Goal: Information Seeking & Learning: Learn about a topic

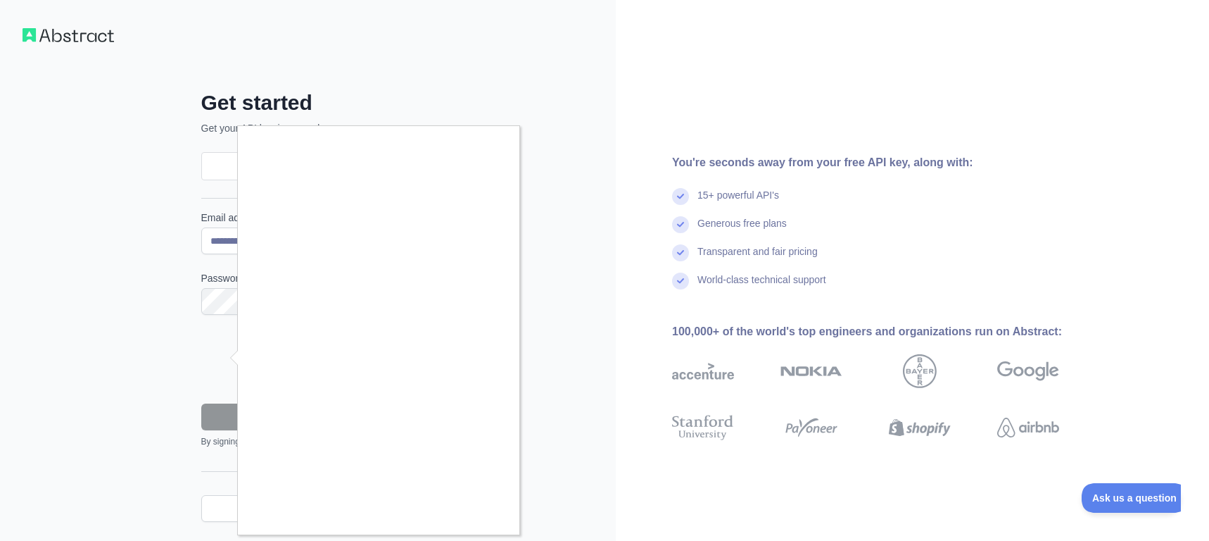
click at [152, 366] on div at bounding box center [604, 270] width 1209 height 541
click at [205, 376] on div at bounding box center [604, 270] width 1209 height 541
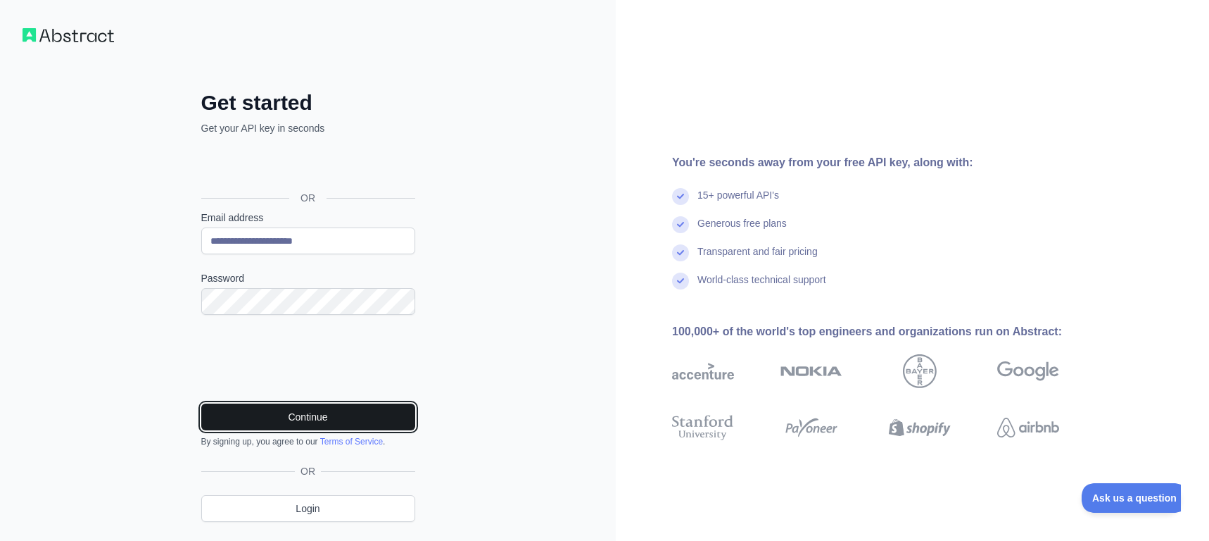
click at [284, 414] on button "Continue" at bounding box center [308, 416] width 214 height 27
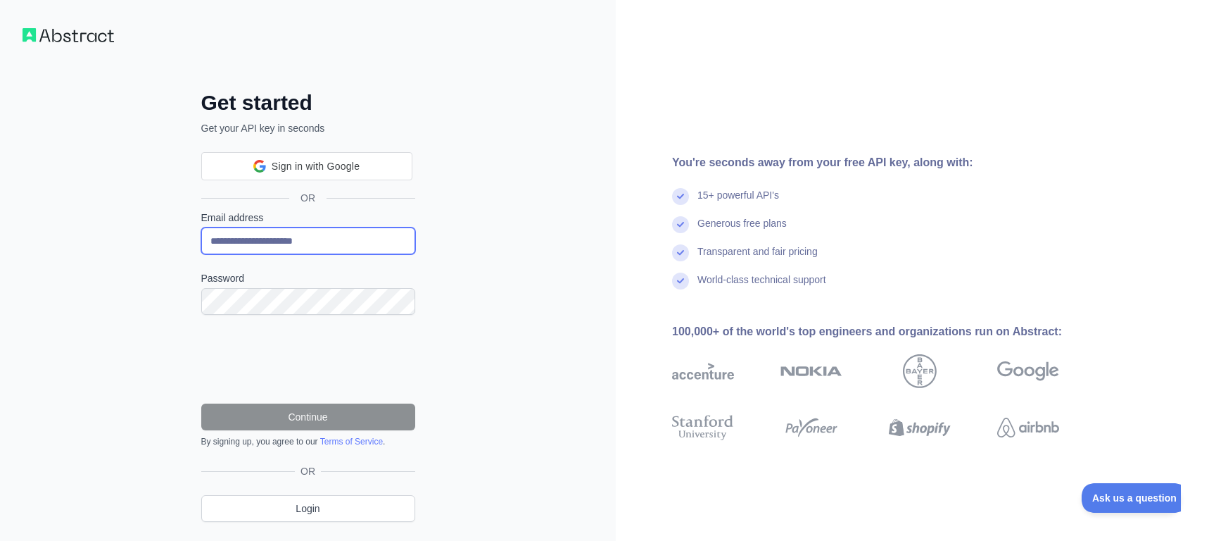
drag, startPoint x: 344, startPoint y: 239, endPoint x: 134, endPoint y: 214, distance: 211.3
click at [201, 227] on input "**********" at bounding box center [308, 240] width 214 height 27
click at [484, 287] on div "Get started Get your API key in seconds Sign in with Google Sign in with Google…" at bounding box center [308, 289] width 616 height 578
click at [307, 246] on input "Email address" at bounding box center [308, 240] width 214 height 27
type input "**********"
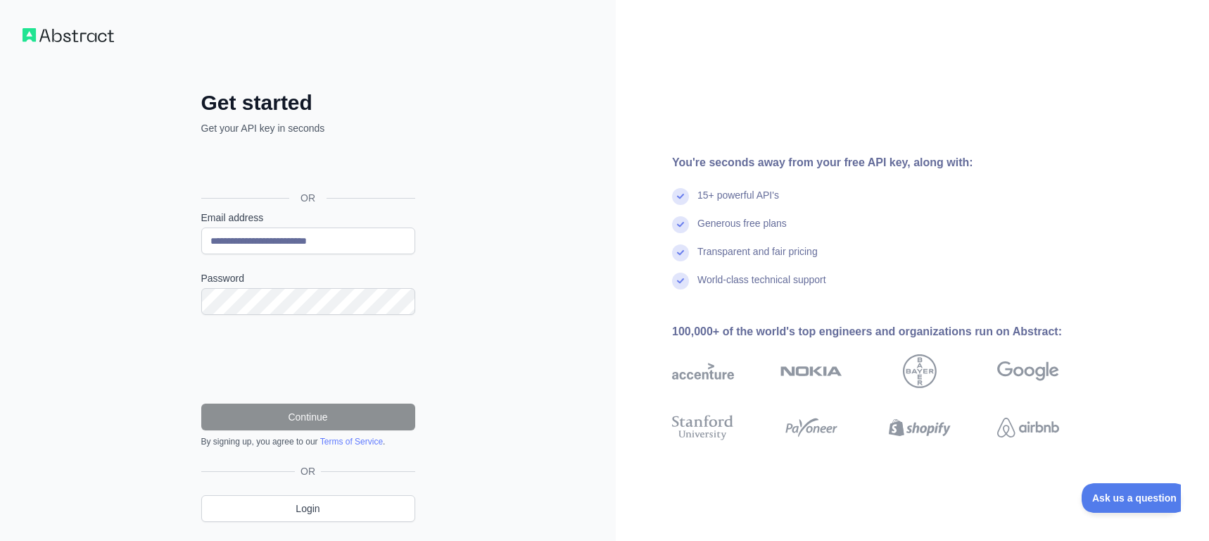
click at [477, 191] on div "**********" at bounding box center [308, 289] width 616 height 578
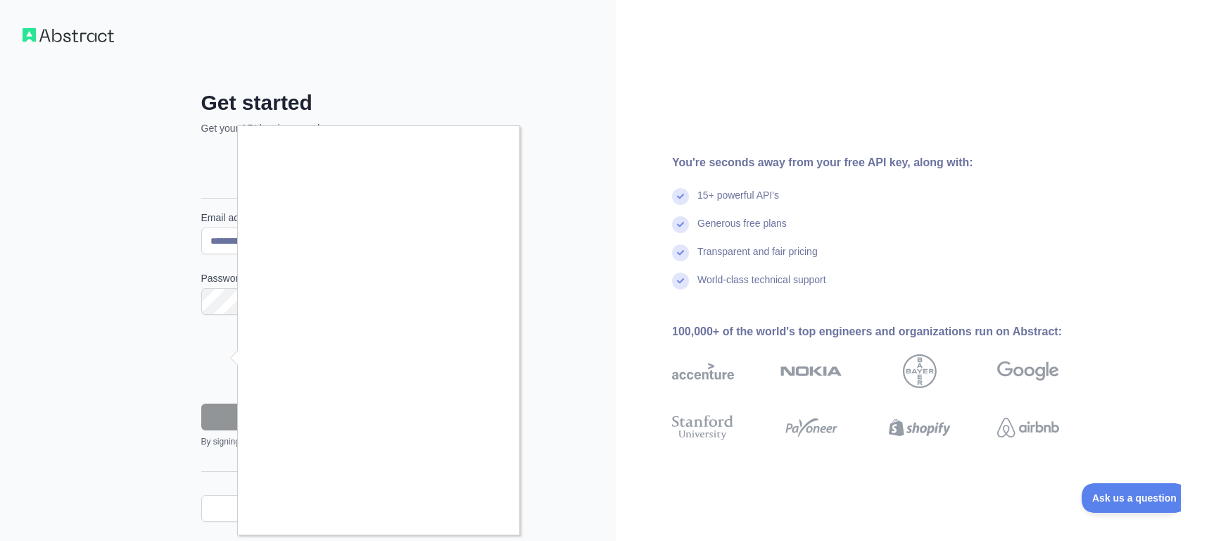
click at [530, 234] on div at bounding box center [604, 270] width 1209 height 541
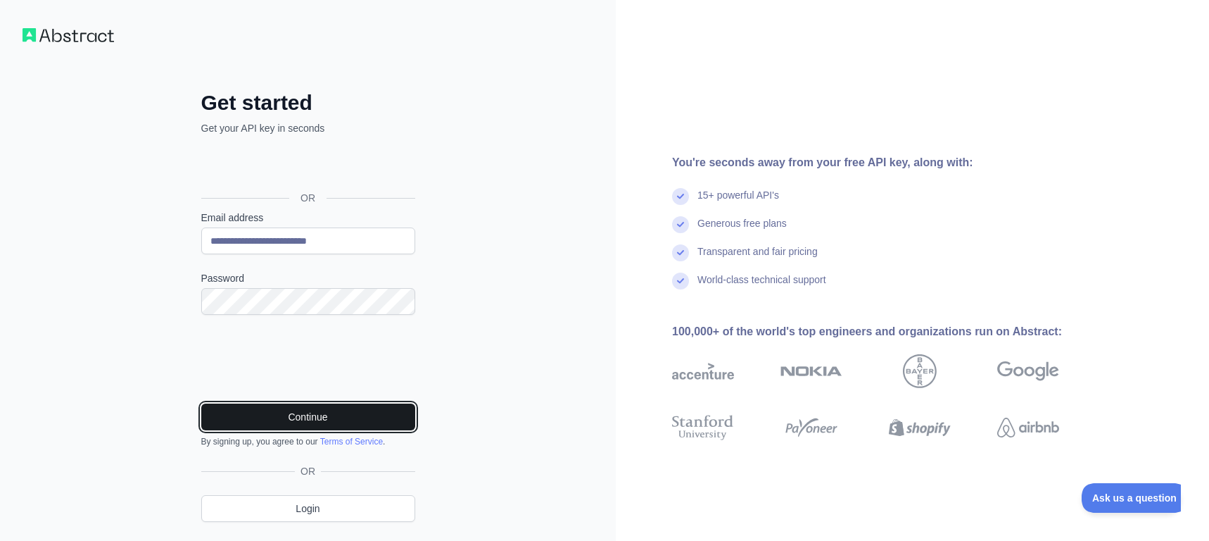
click at [332, 412] on button "Continue" at bounding box center [308, 416] width 214 height 27
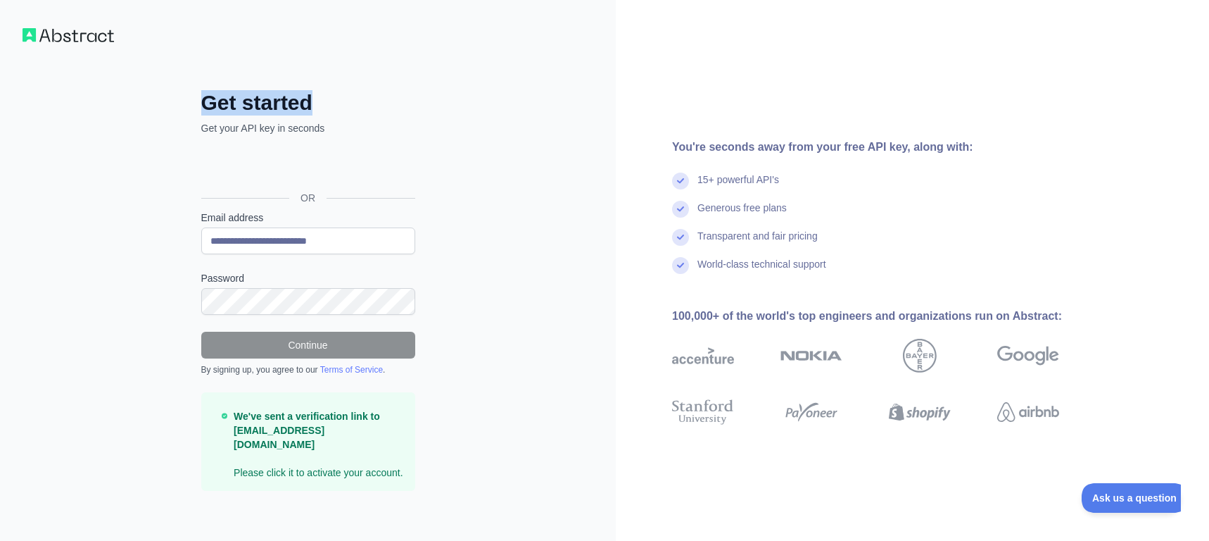
drag, startPoint x: 200, startPoint y: 101, endPoint x: 315, endPoint y: 102, distance: 115.5
click at [315, 102] on div "**********" at bounding box center [308, 301] width 270 height 423
click at [413, 149] on div "OR" at bounding box center [308, 176] width 214 height 70
drag, startPoint x: 314, startPoint y: 102, endPoint x: 208, endPoint y: 99, distance: 105.7
click at [208, 99] on h2 "Get started" at bounding box center [308, 102] width 214 height 25
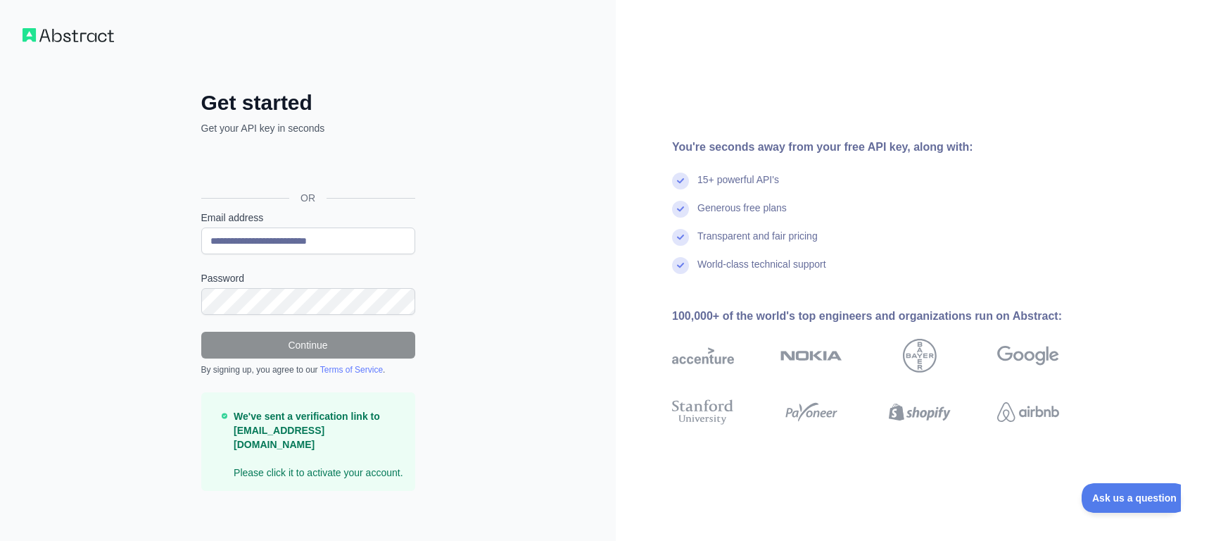
click at [432, 132] on div "**********" at bounding box center [308, 301] width 270 height 423
drag, startPoint x: 201, startPoint y: 128, endPoint x: 318, endPoint y: 134, distance: 117.7
click at [318, 134] on div "**********" at bounding box center [308, 301] width 270 height 423
click at [392, 129] on p "Get your API key in seconds" at bounding box center [308, 128] width 214 height 14
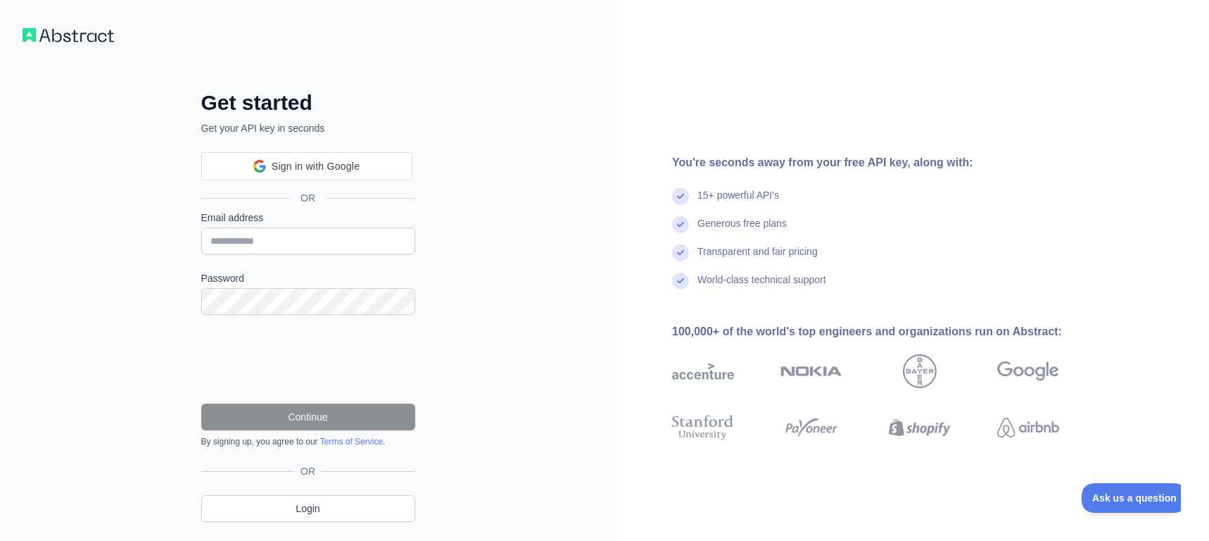
click at [511, 241] on div "Get started Get your API key in seconds Sign in with Google Sign in with Google…" at bounding box center [308, 289] width 616 height 578
click at [276, 510] on link "Login" at bounding box center [308, 508] width 214 height 27
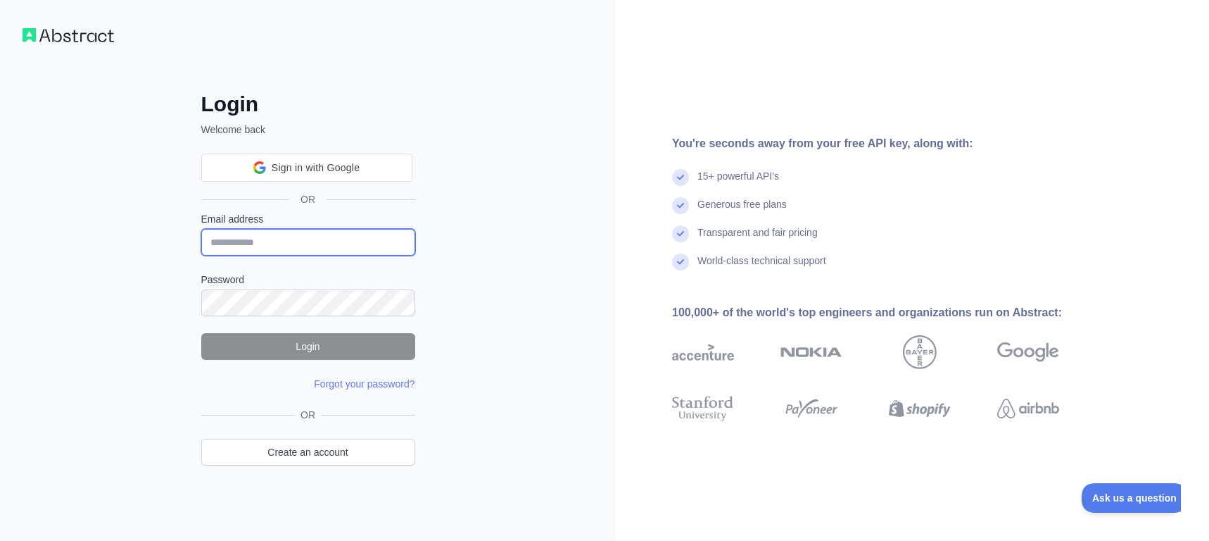
drag, startPoint x: 276, startPoint y: 232, endPoint x: 279, endPoint y: 249, distance: 17.3
click at [276, 233] on input "Email address" at bounding box center [308, 242] width 214 height 27
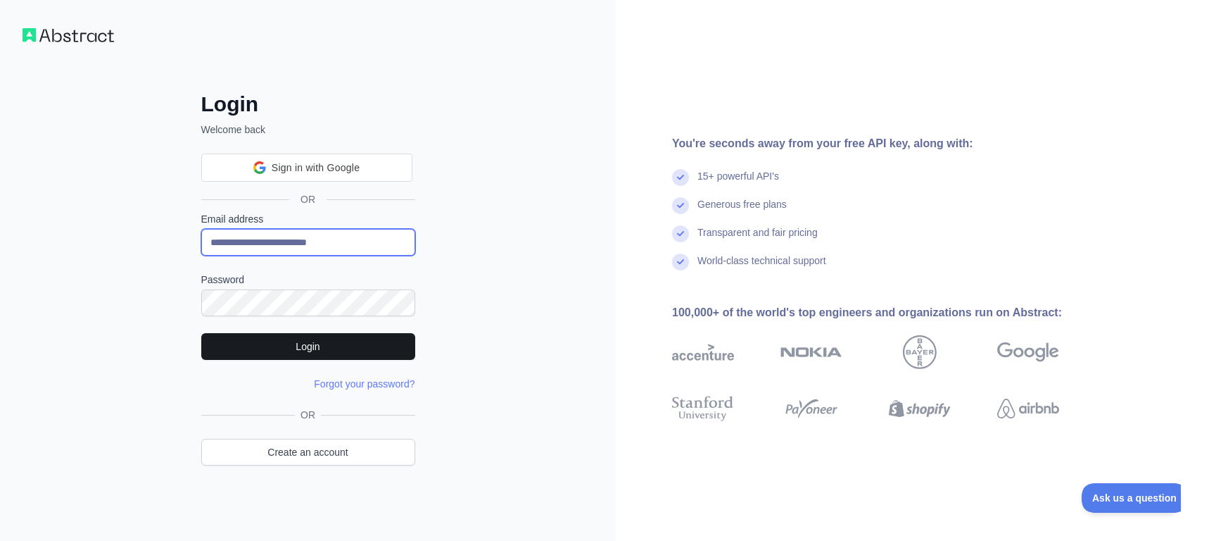
type input "**********"
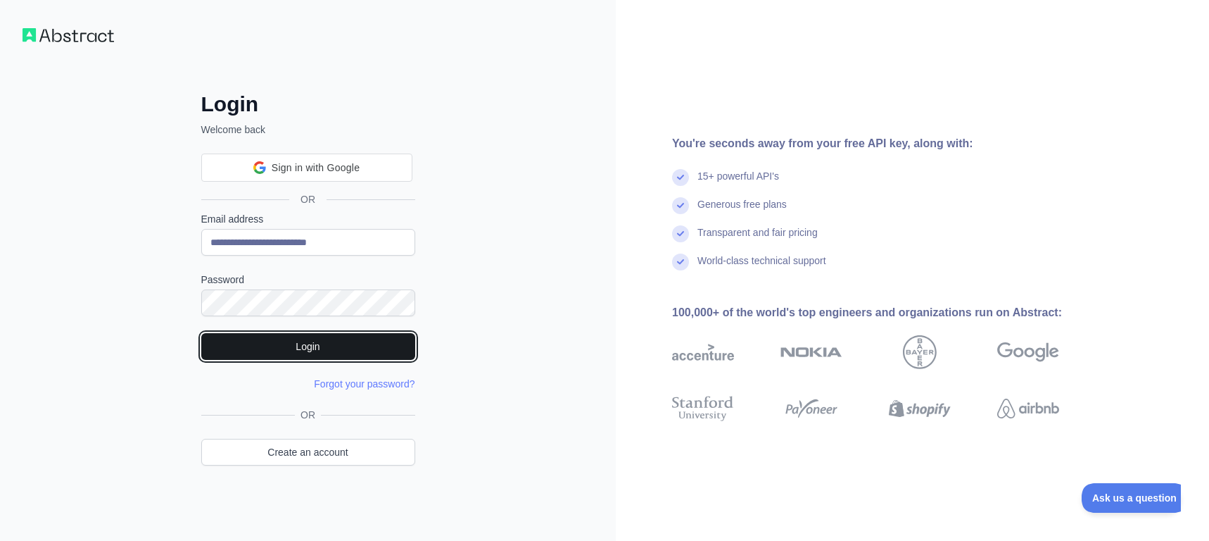
click at [306, 348] on button "Login" at bounding box center [308, 346] width 214 height 27
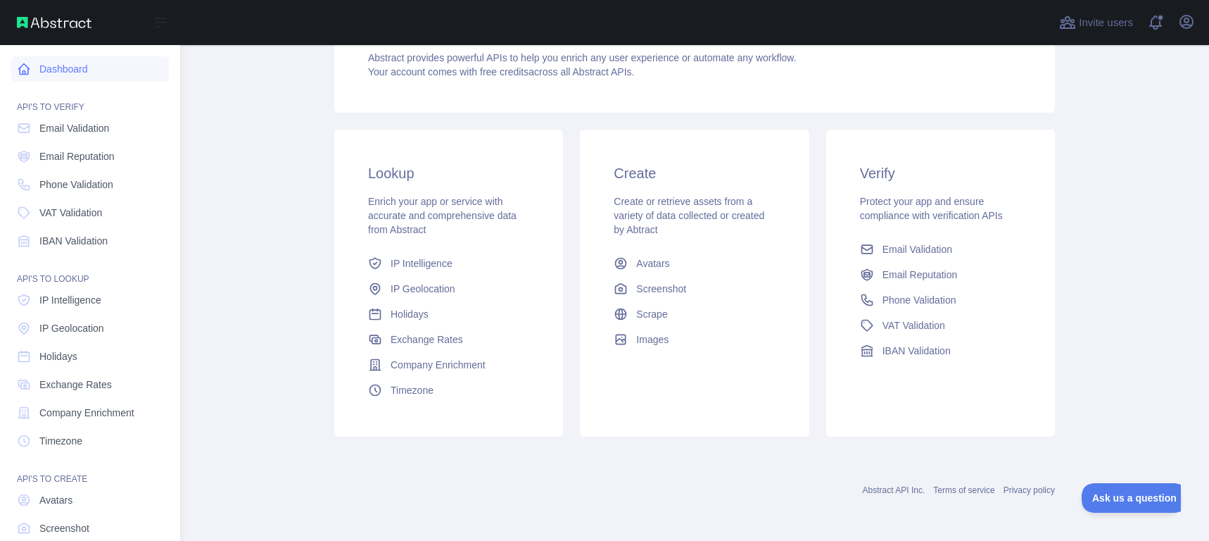
click at [99, 61] on link "Dashboard" at bounding box center [90, 68] width 158 height 25
click at [158, 25] on icon at bounding box center [160, 22] width 17 height 17
click at [157, 25] on icon at bounding box center [160, 22] width 17 height 17
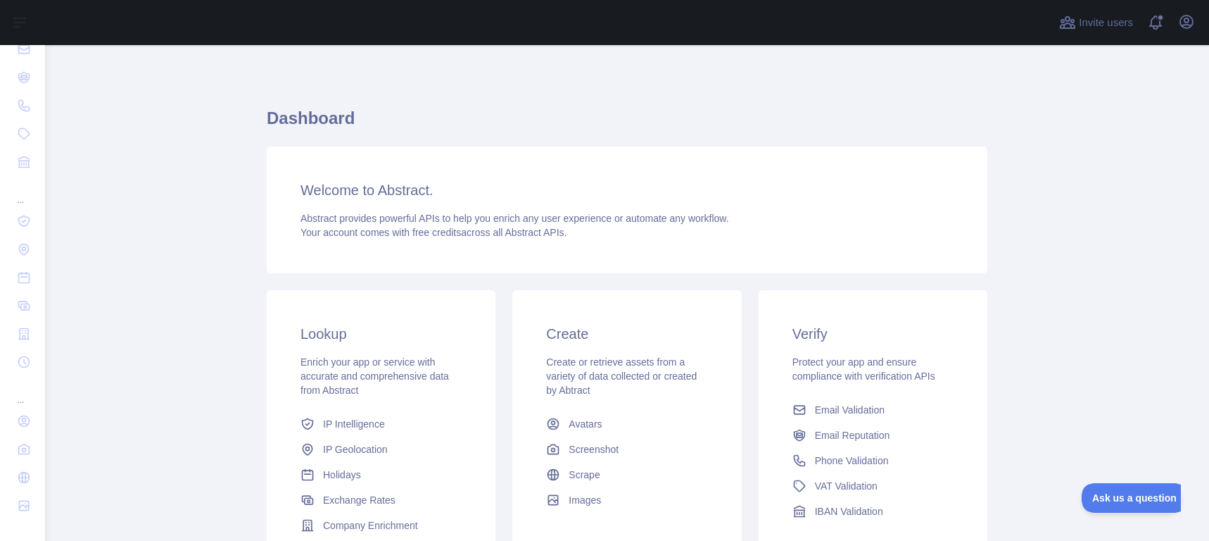
drag, startPoint x: 296, startPoint y: 215, endPoint x: 605, endPoint y: 237, distance: 310.5
click at [607, 237] on div "Welcome to Abstract. Abstract provides powerful APIs to help you enrich any use…" at bounding box center [627, 209] width 721 height 127
click at [587, 252] on div "Welcome to Abstract. Abstract provides powerful APIs to help you enrich any use…" at bounding box center [627, 209] width 721 height 127
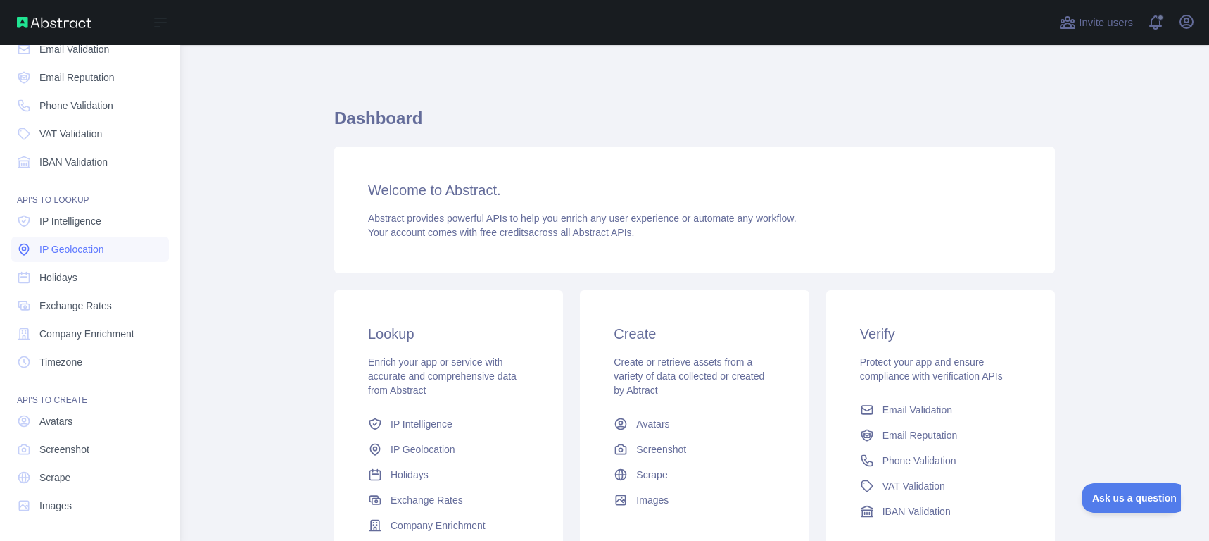
click at [64, 249] on span "IP Geolocation" at bounding box center [71, 249] width 65 height 14
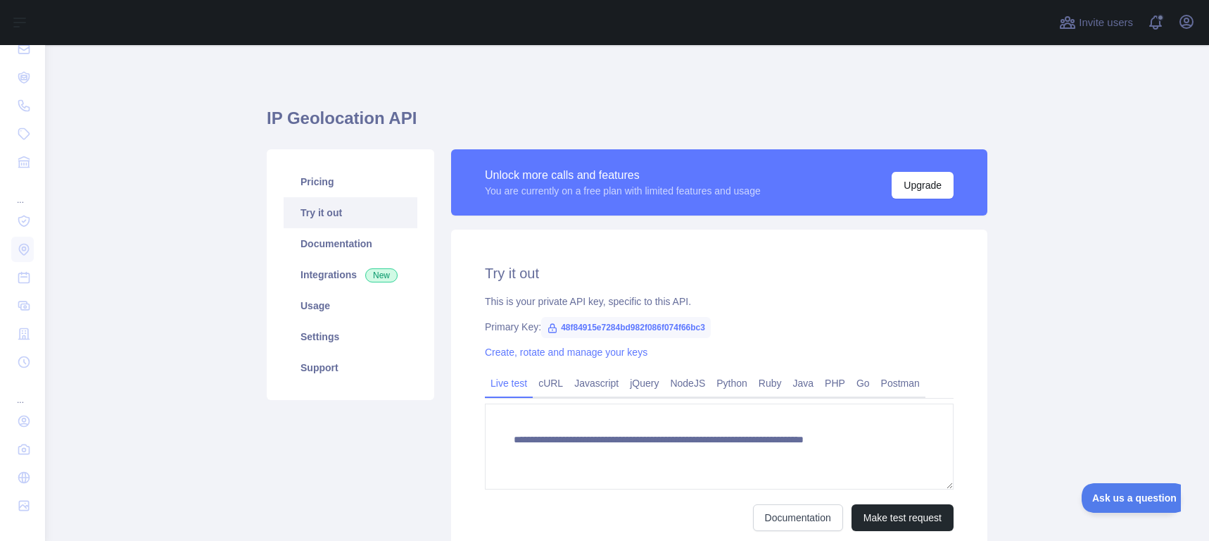
type textarea "**********"
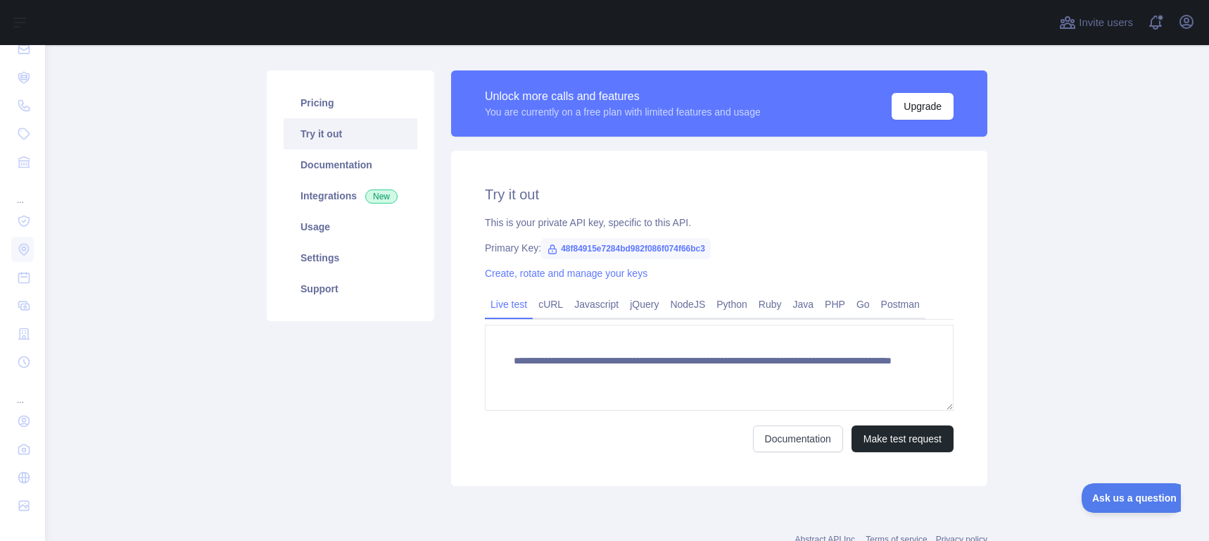
scroll to position [84, 0]
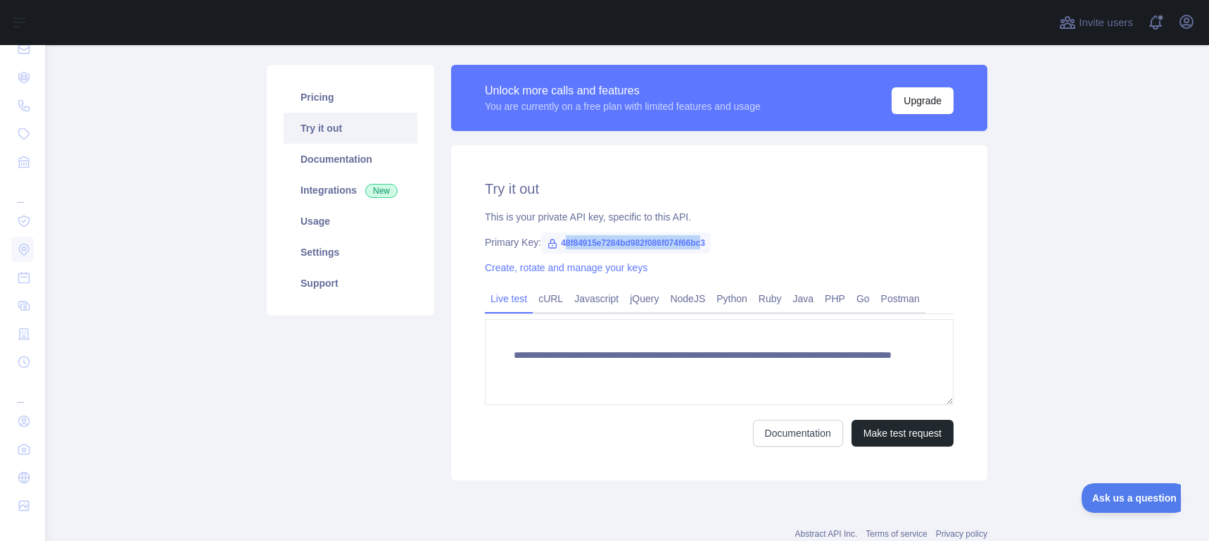
drag, startPoint x: 562, startPoint y: 241, endPoint x: 715, endPoint y: 238, distance: 152.1
click at [710, 237] on span "48f84915e7284bd982f086f074f66bc3" at bounding box center [626, 242] width 170 height 21
click at [732, 237] on div "Primary Key: 48f84915e7284bd982f086f074f66bc3" at bounding box center [719, 242] width 469 height 14
drag, startPoint x: 725, startPoint y: 243, endPoint x: 556, endPoint y: 236, distance: 169.1
click at [555, 235] on div "Primary Key: 48f84915e7284bd982f086f074f66bc3" at bounding box center [719, 242] width 469 height 14
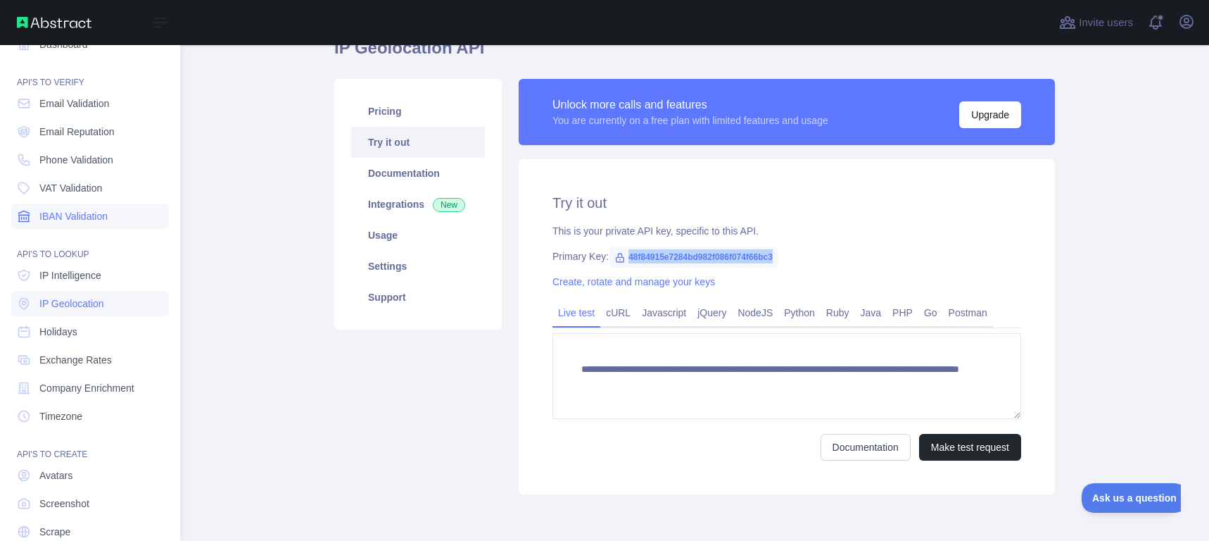
scroll to position [0, 0]
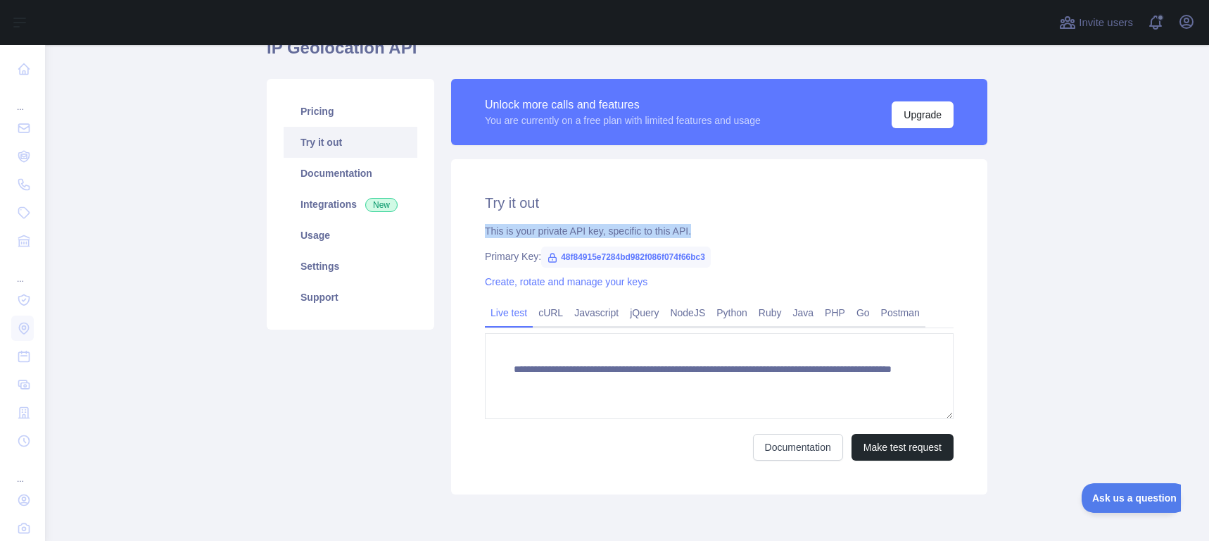
drag, startPoint x: 474, startPoint y: 232, endPoint x: 698, endPoint y: 228, distance: 223.2
click at [694, 228] on div "**********" at bounding box center [719, 326] width 536 height 335
drag, startPoint x: 572, startPoint y: 189, endPoint x: 541, endPoint y: 159, distance: 43.8
click at [573, 189] on div "**********" at bounding box center [719, 326] width 536 height 335
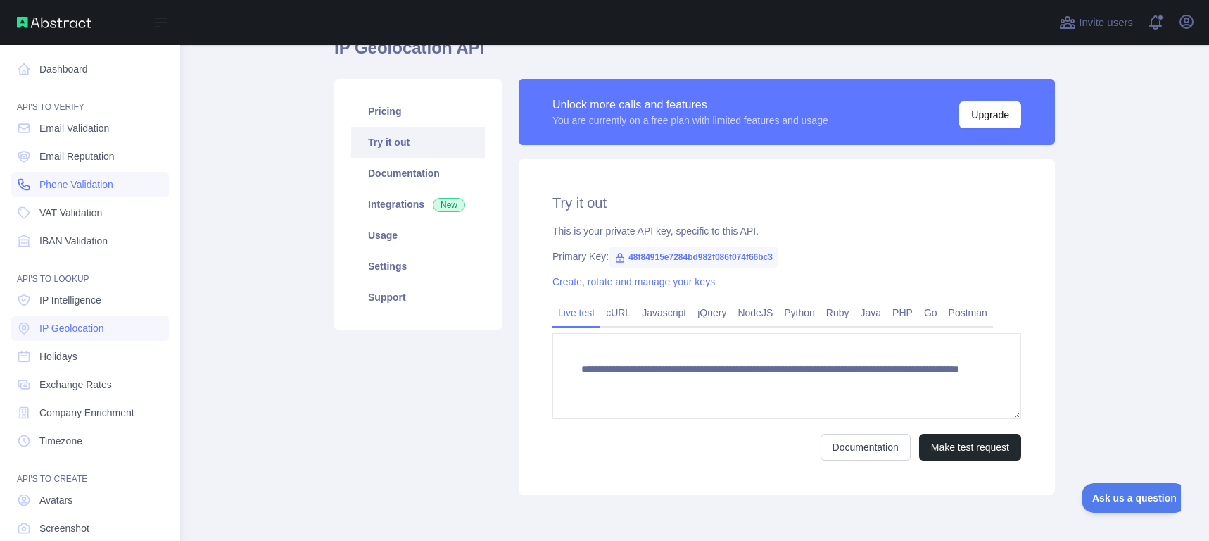
click at [74, 178] on span "Phone Validation" at bounding box center [76, 184] width 74 height 14
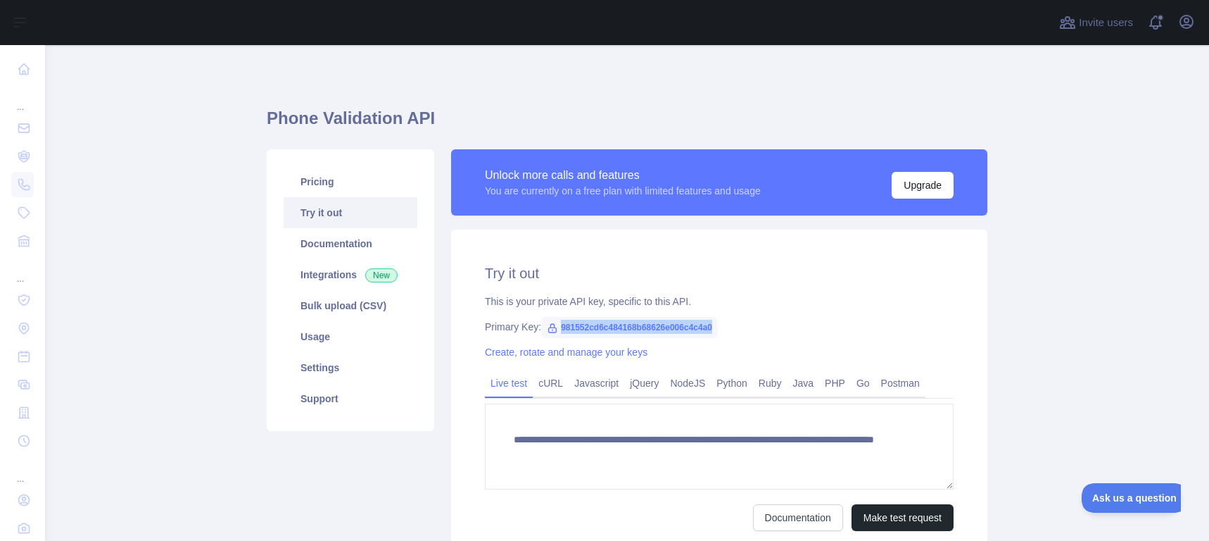
drag, startPoint x: 558, startPoint y: 326, endPoint x: 720, endPoint y: 325, distance: 162.6
click at [720, 325] on div "Primary Key: 981552cd6c484168b68626e006c4c4a0" at bounding box center [719, 327] width 469 height 14
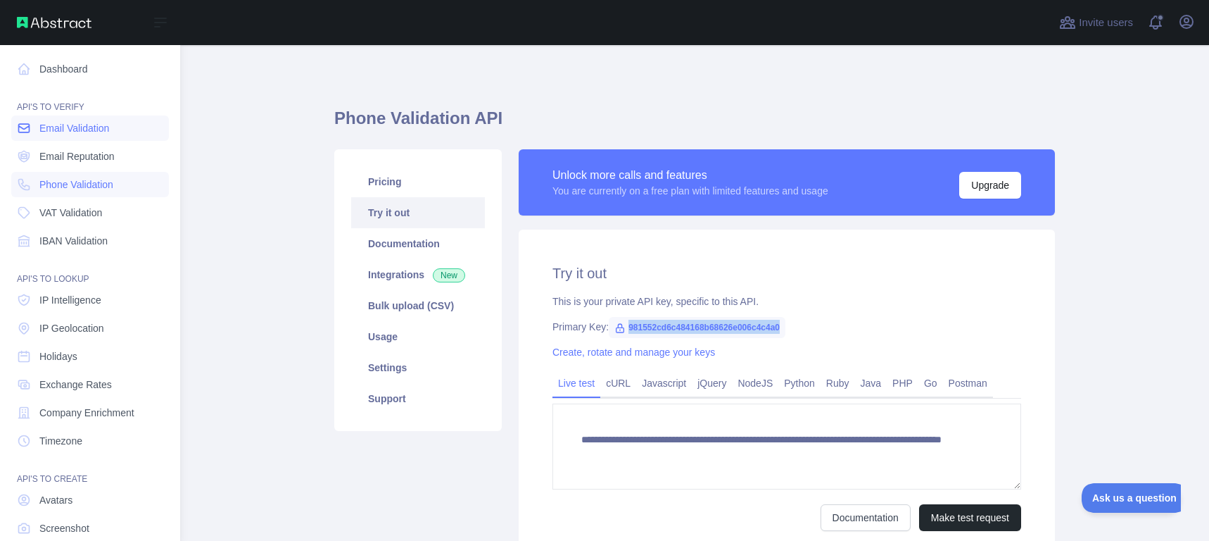
click at [88, 123] on span "Email Validation" at bounding box center [74, 128] width 70 height 14
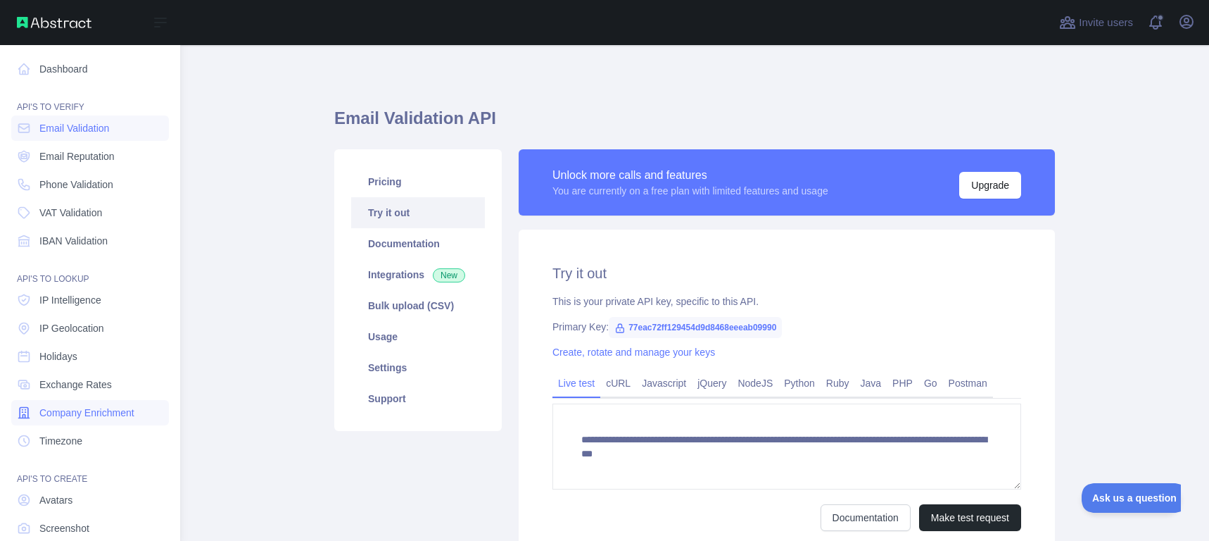
click at [78, 413] on span "Company Enrichment" at bounding box center [86, 412] width 95 height 14
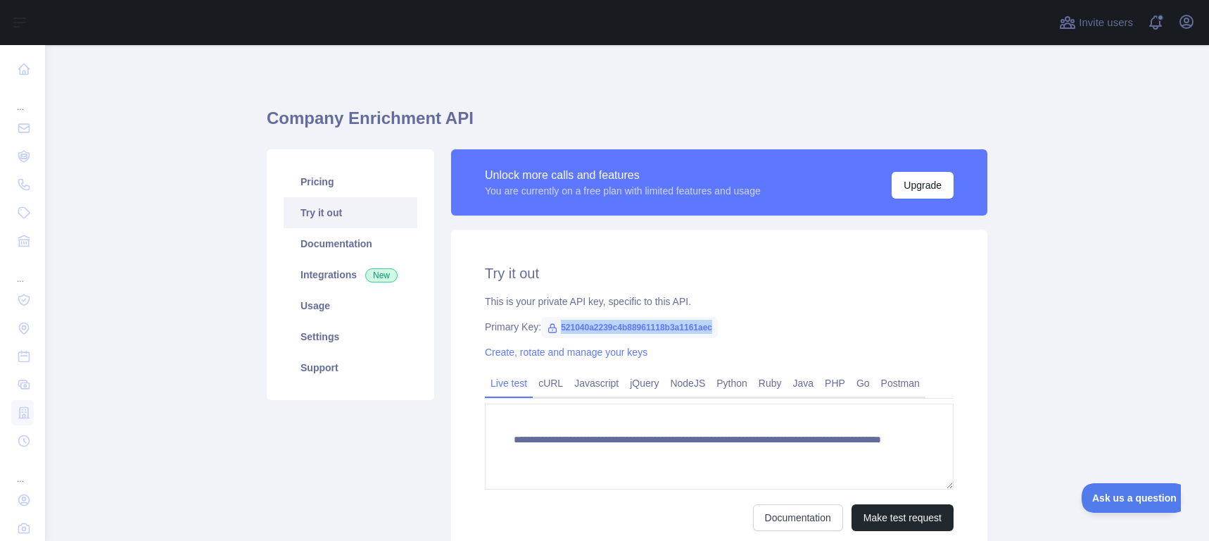
drag, startPoint x: 558, startPoint y: 324, endPoint x: 719, endPoint y: 322, distance: 161.2
click at [719, 322] on div "Primary Key: 521040a2239c4b88961118b3a1161aec" at bounding box center [719, 327] width 469 height 14
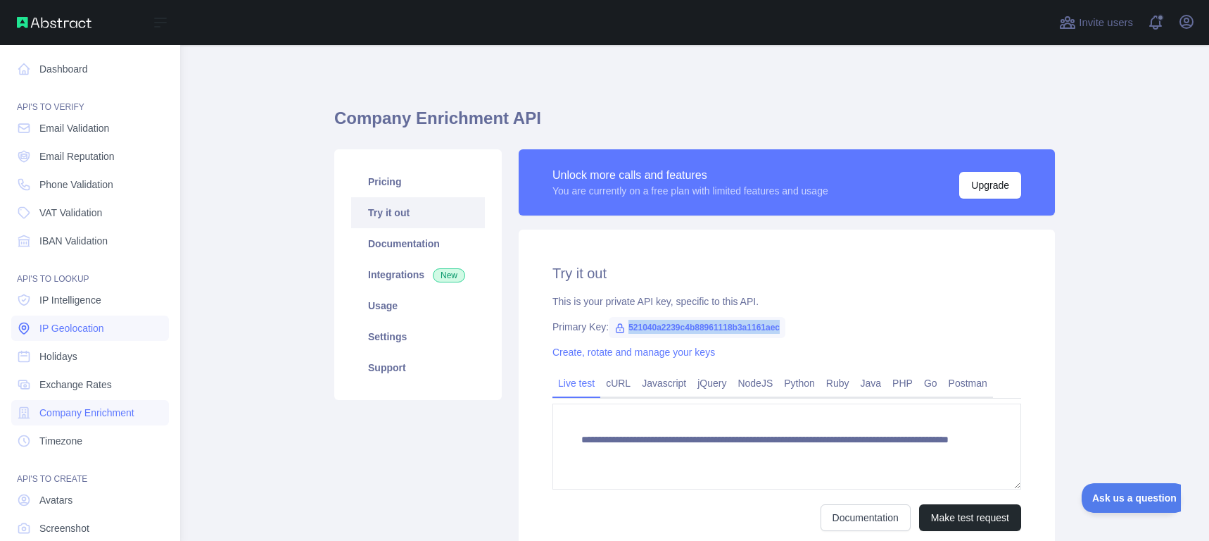
click at [75, 321] on link "IP Geolocation" at bounding box center [90, 327] width 158 height 25
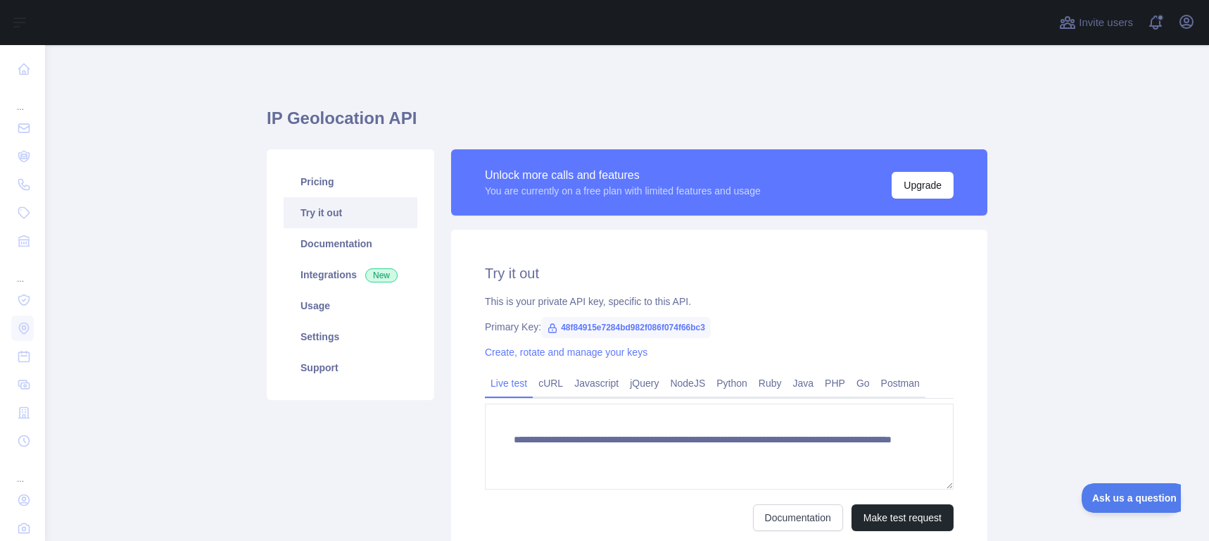
drag, startPoint x: 548, startPoint y: 327, endPoint x: 748, endPoint y: 315, distance: 199.6
click at [748, 316] on div "**********" at bounding box center [719, 396] width 536 height 335
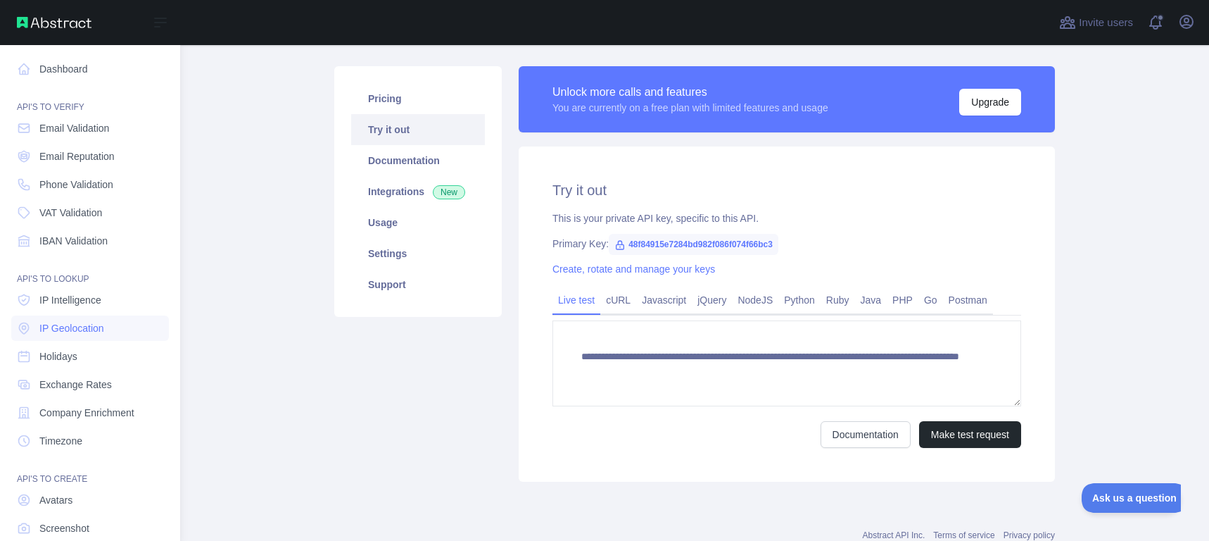
scroll to position [84, 0]
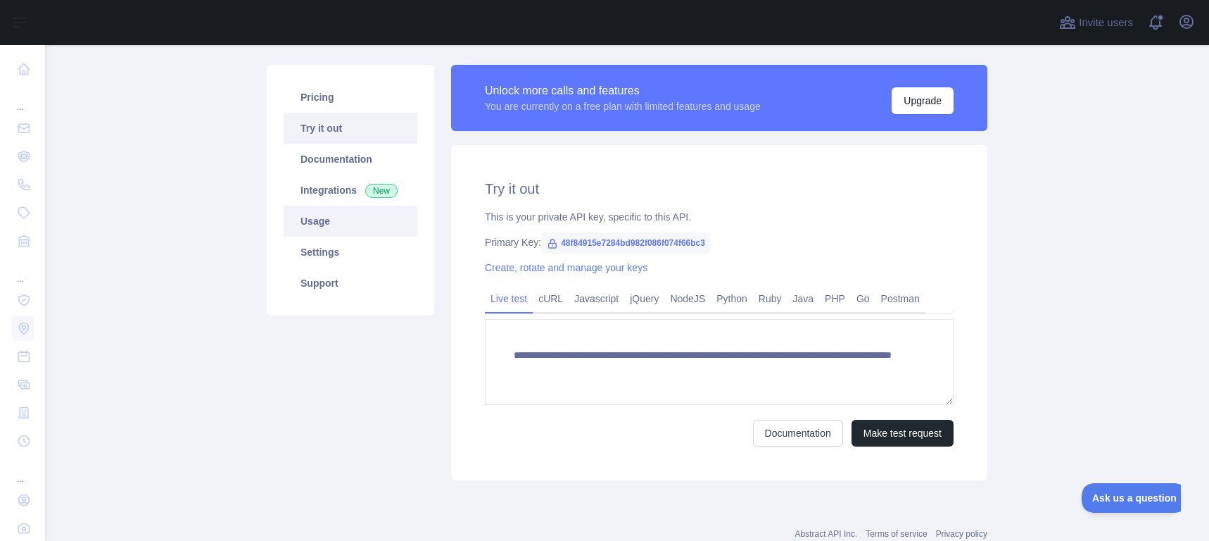
click at [355, 227] on link "Usage" at bounding box center [351, 221] width 134 height 31
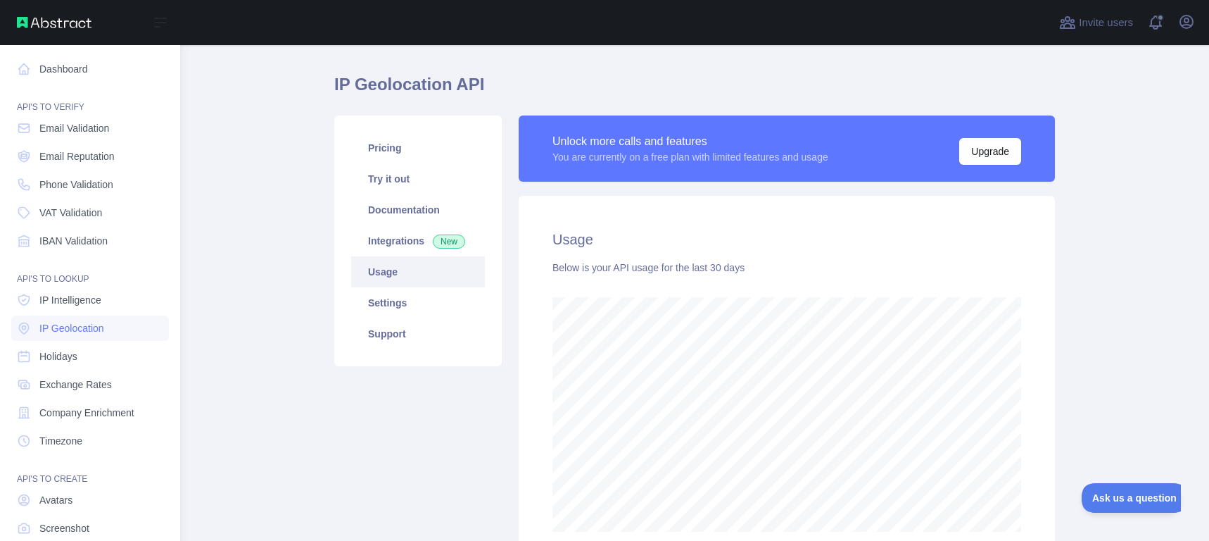
scroll to position [496, 1029]
click at [78, 188] on span "Phone Validation" at bounding box center [76, 184] width 74 height 14
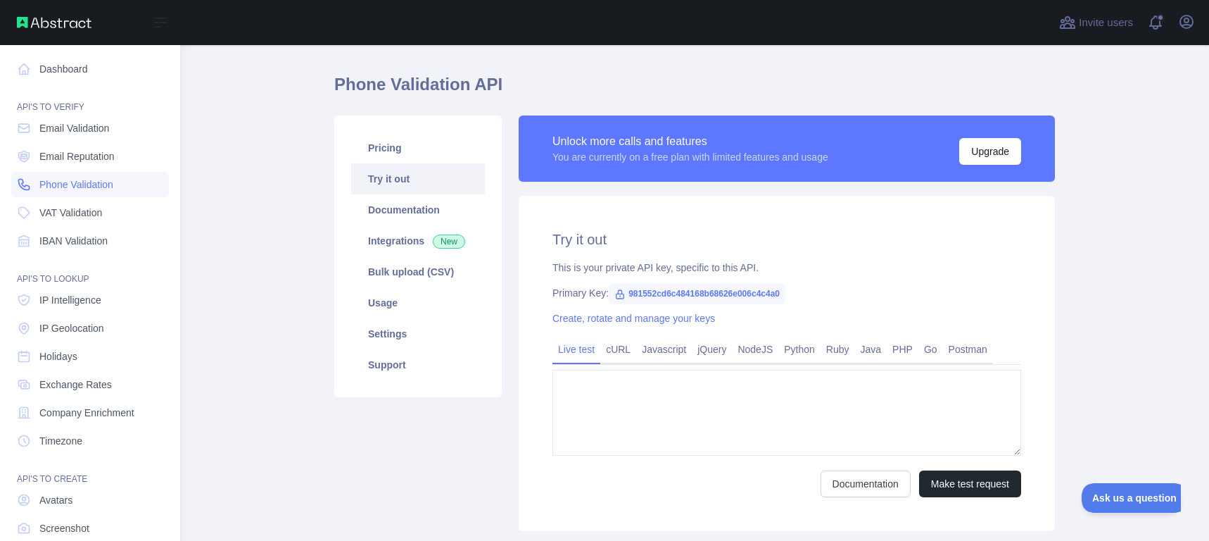
type textarea "**********"
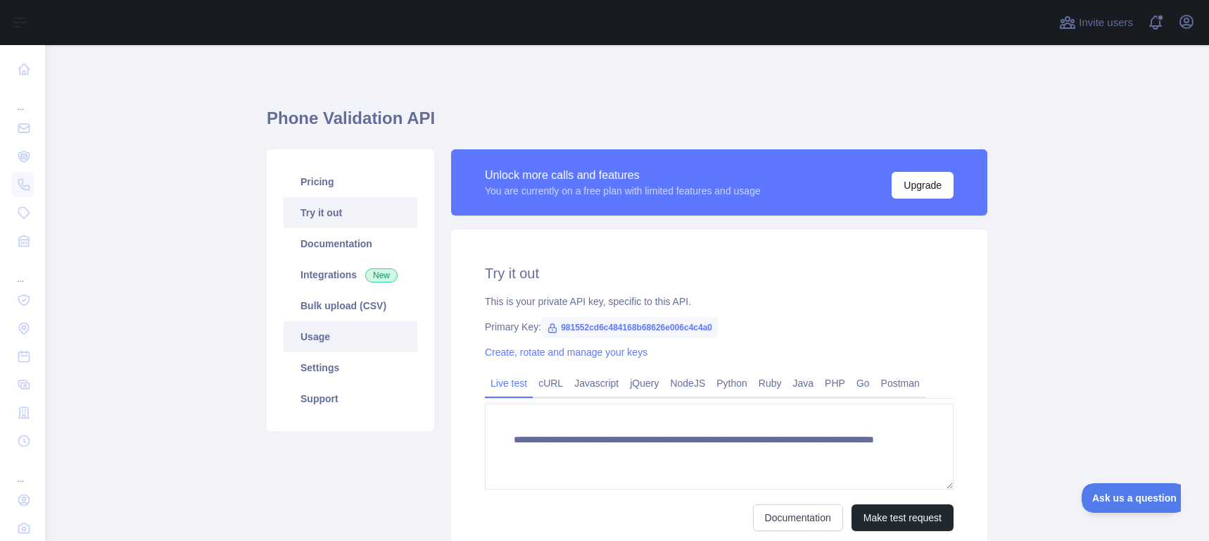
click at [341, 334] on link "Usage" at bounding box center [351, 336] width 134 height 31
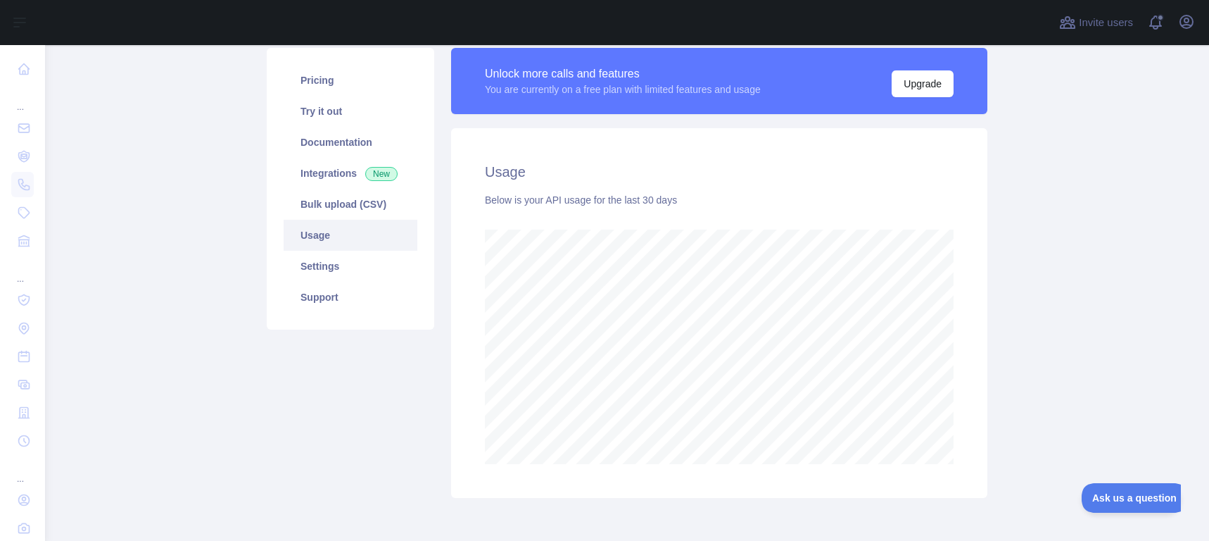
scroll to position [163, 0]
